Goal: Task Accomplishment & Management: Manage account settings

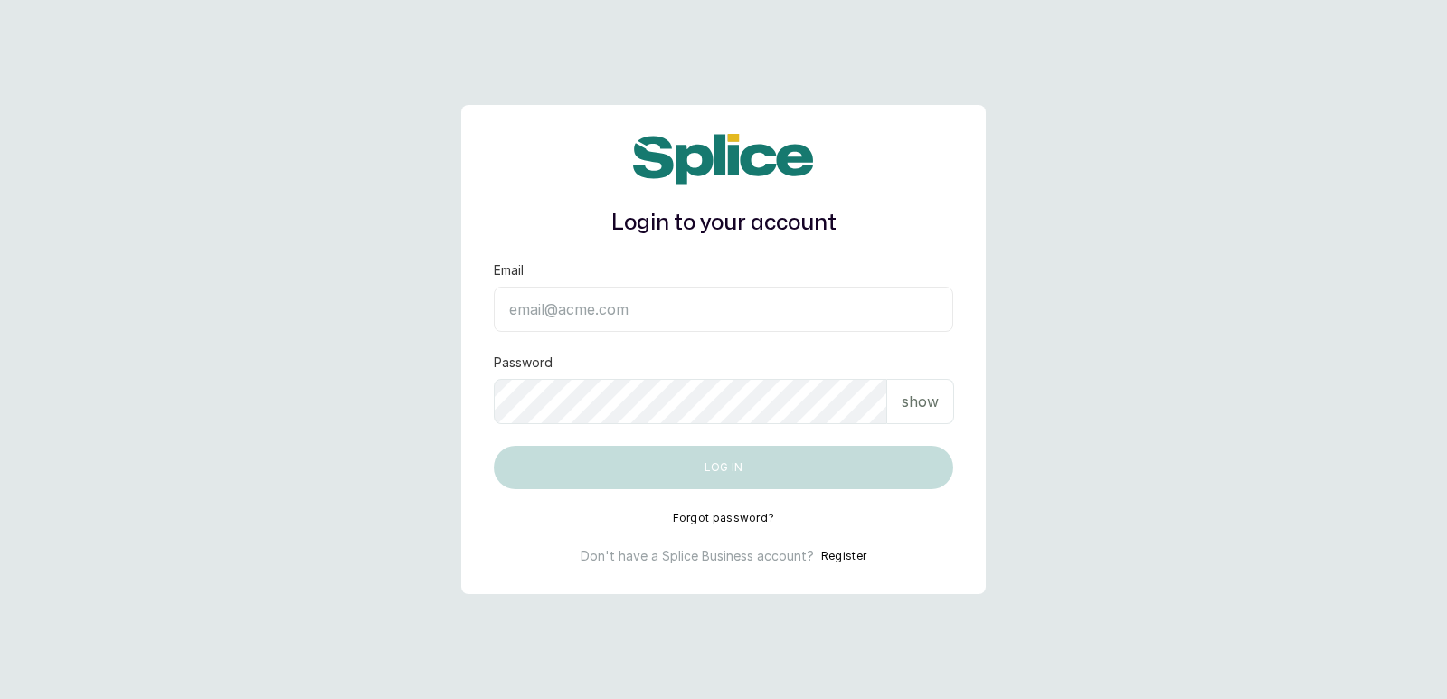
type input "[EMAIL_ADDRESS][DOMAIN_NAME]"
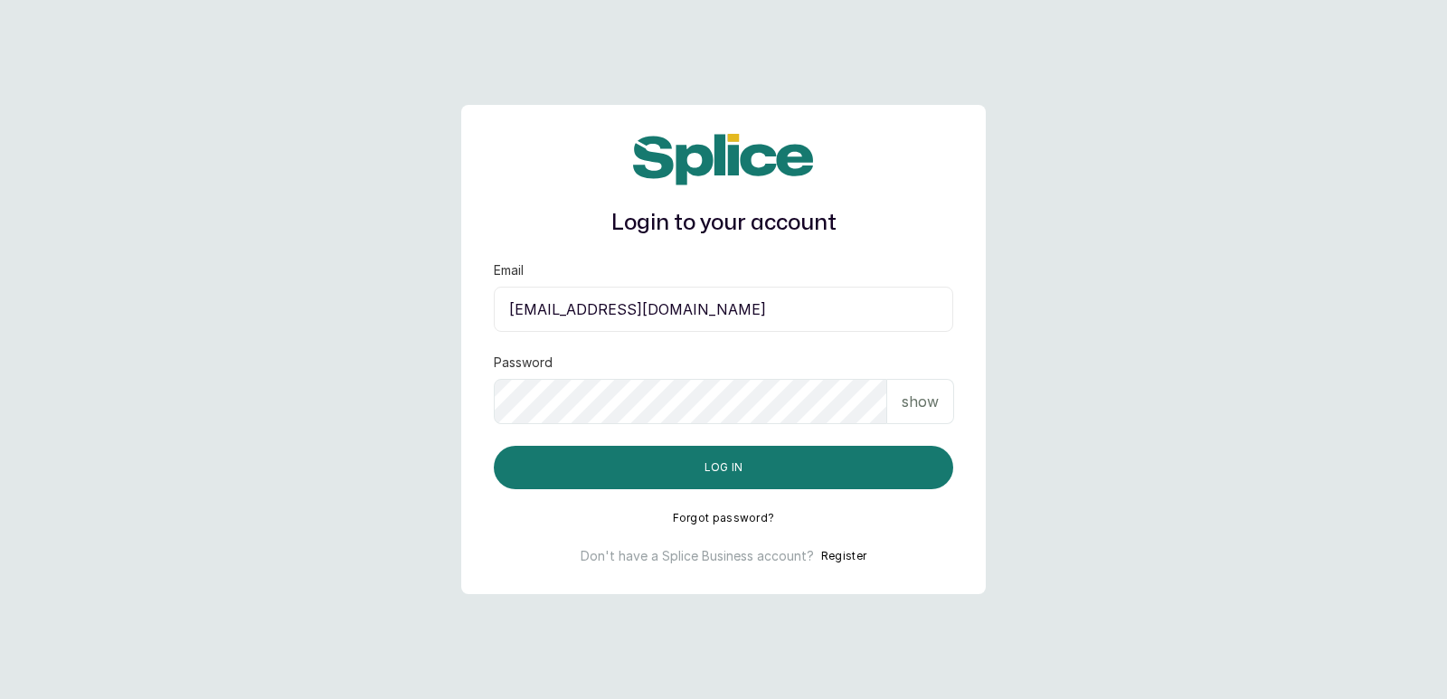
click at [916, 406] on p "show" at bounding box center [920, 402] width 37 height 22
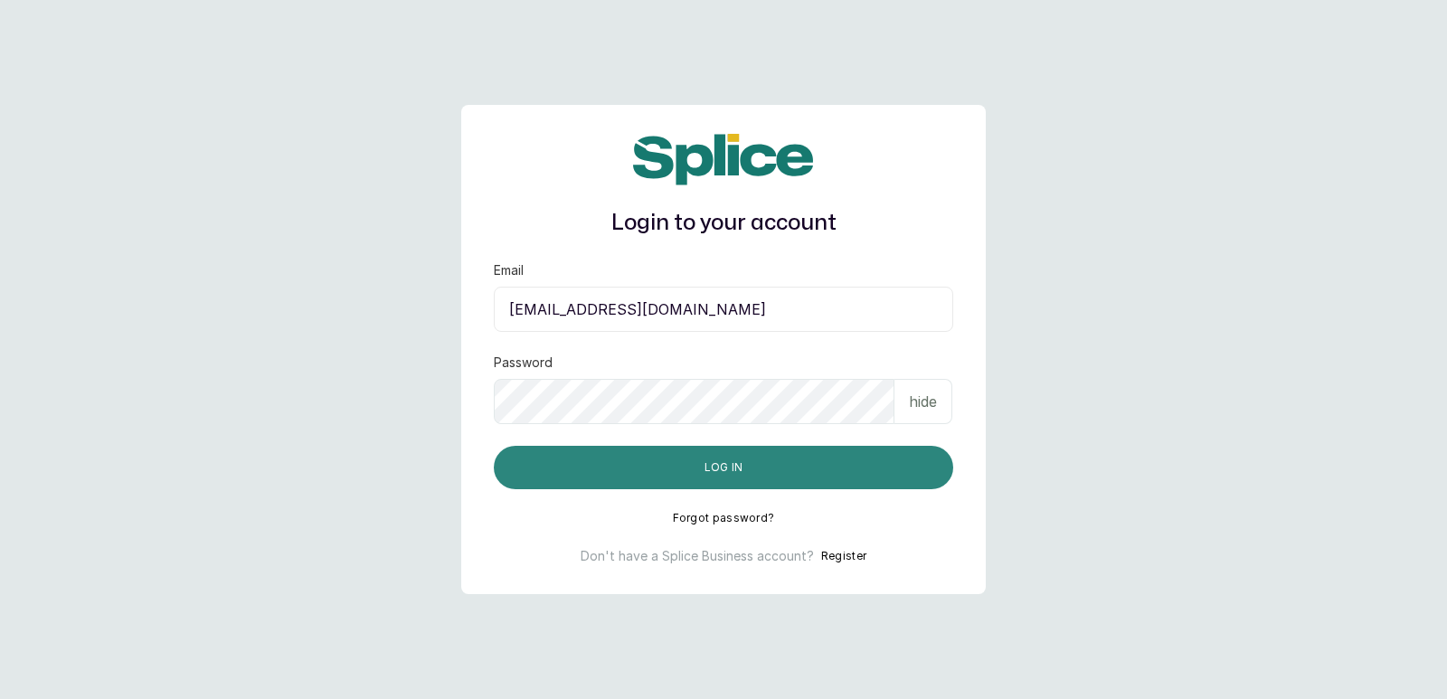
click at [746, 464] on button "Log in" at bounding box center [723, 467] width 459 height 43
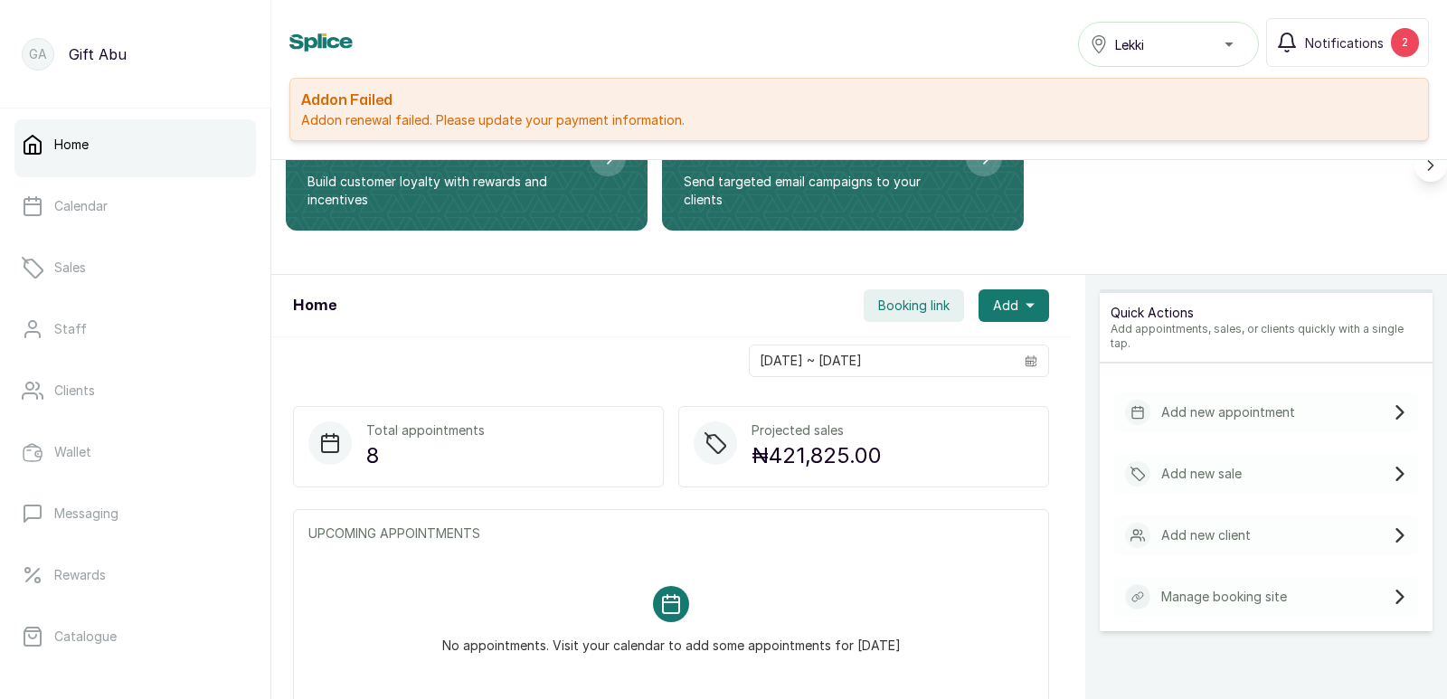
scroll to position [194, 0]
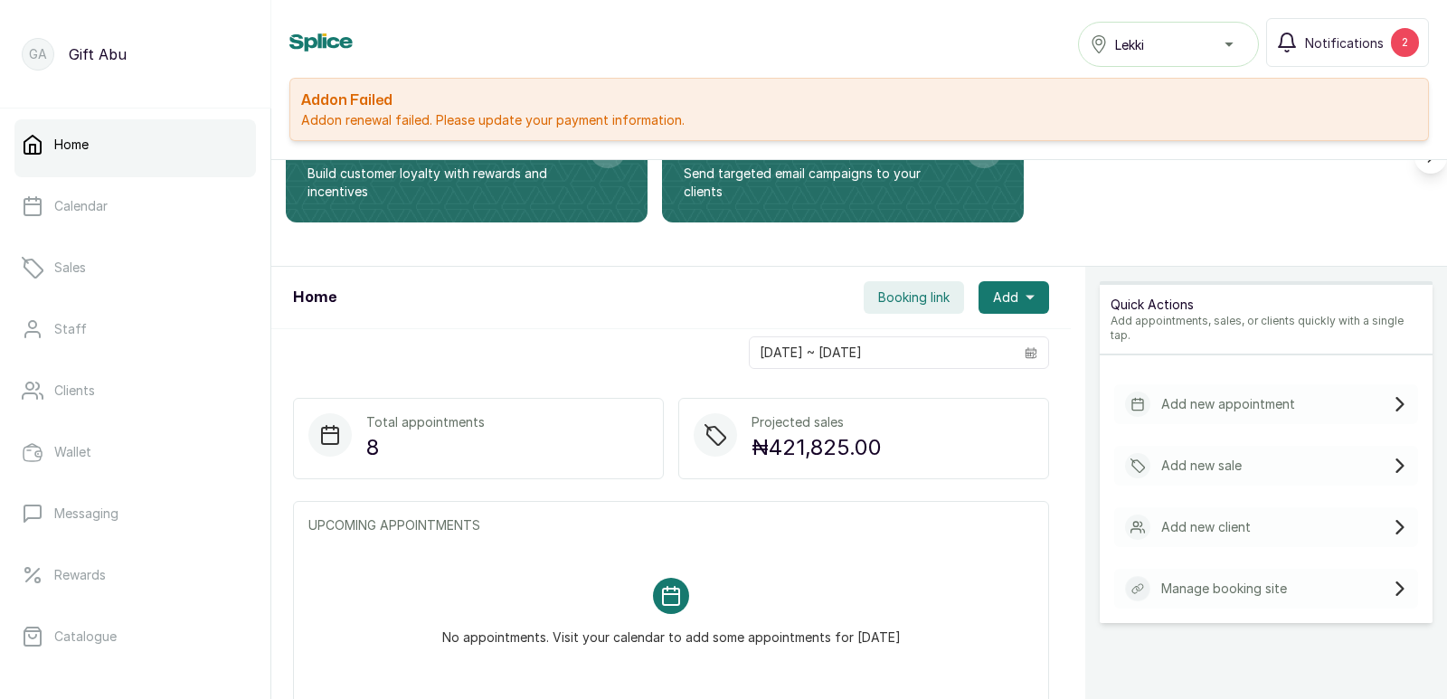
click at [946, 458] on div "Projected sales ₦421,825.00" at bounding box center [863, 438] width 371 height 81
click at [362, 443] on div "Total appointments 8" at bounding box center [478, 438] width 371 height 81
click at [62, 268] on p "Sales" at bounding box center [70, 268] width 32 height 18
